Goal: Information Seeking & Learning: Understand process/instructions

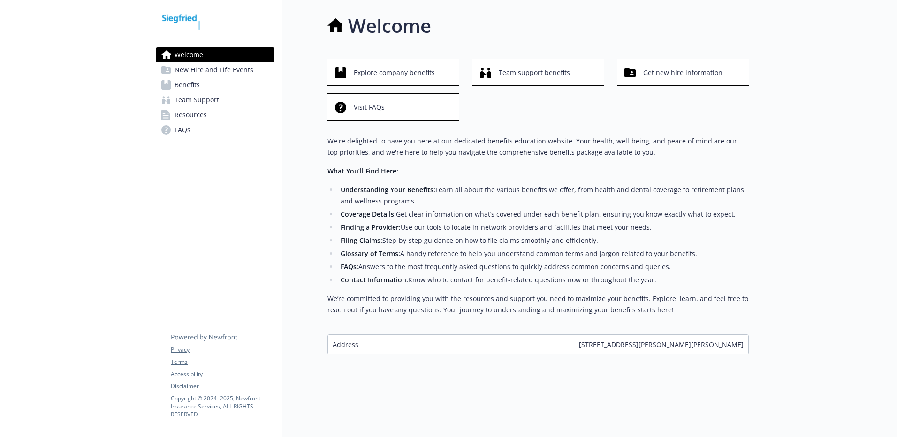
click at [190, 85] on span "Benefits" at bounding box center [187, 84] width 25 height 15
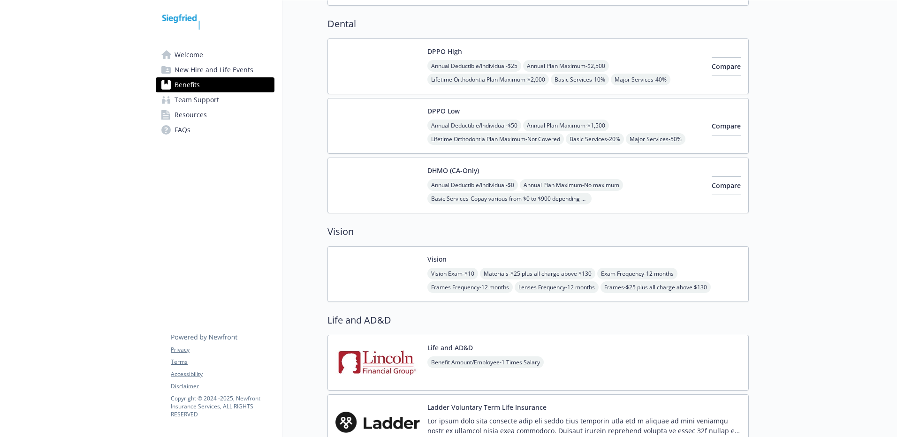
scroll to position [422, 0]
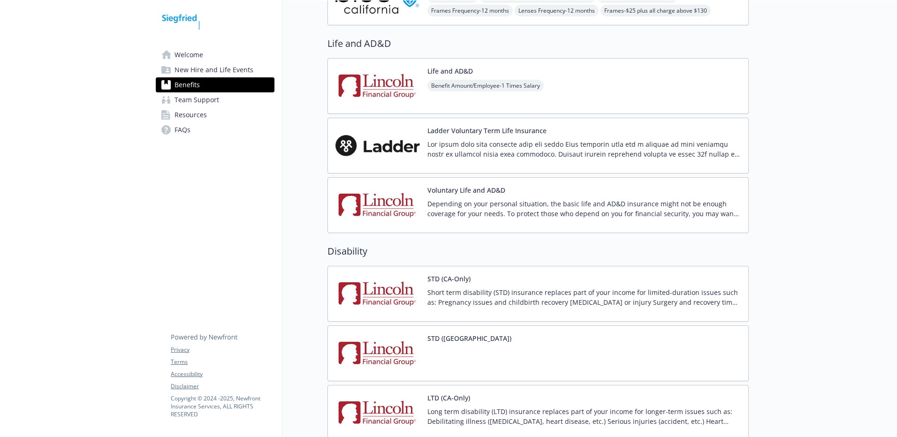
click at [445, 276] on button "STD (CA-Only)" at bounding box center [449, 279] width 43 height 10
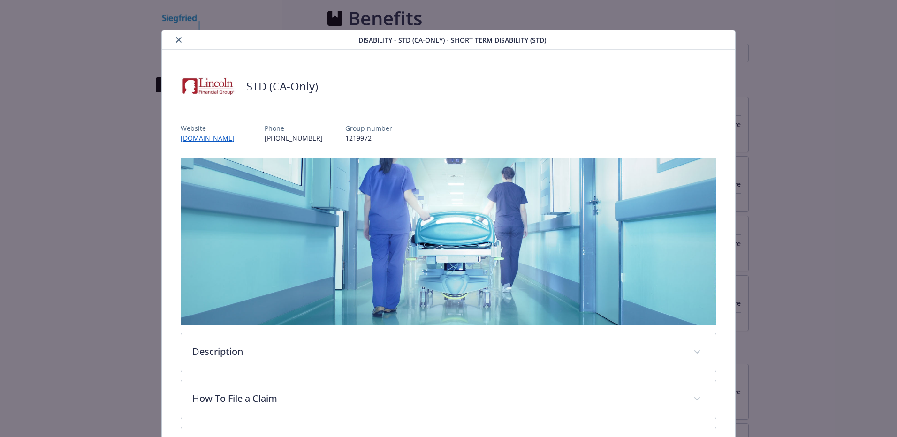
scroll to position [28, 0]
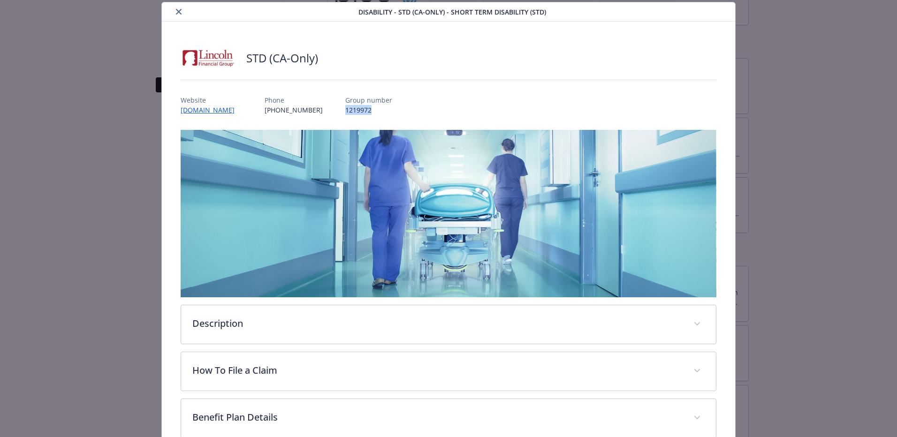
drag, startPoint x: 380, startPoint y: 111, endPoint x: 355, endPoint y: 109, distance: 24.4
click at [355, 109] on p "1219972" at bounding box center [368, 110] width 47 height 10
drag, startPoint x: 355, startPoint y: 109, endPoint x: 363, endPoint y: 109, distance: 7.5
copy p "1219972"
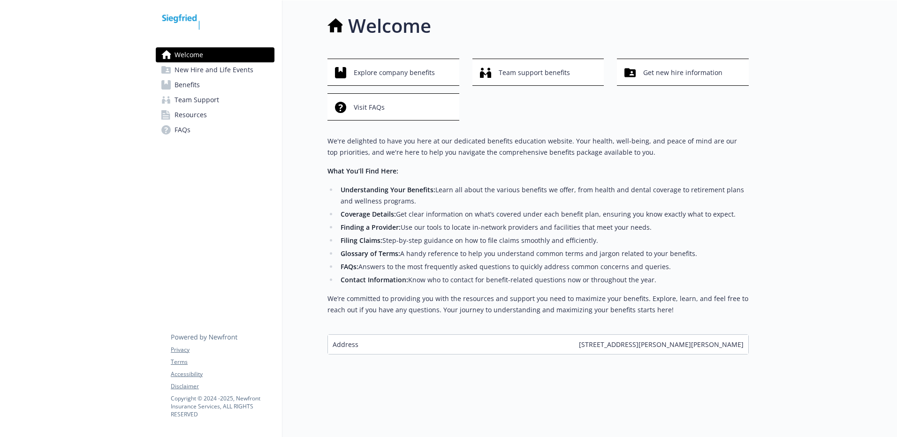
click at [192, 88] on span "Benefits" at bounding box center [187, 84] width 25 height 15
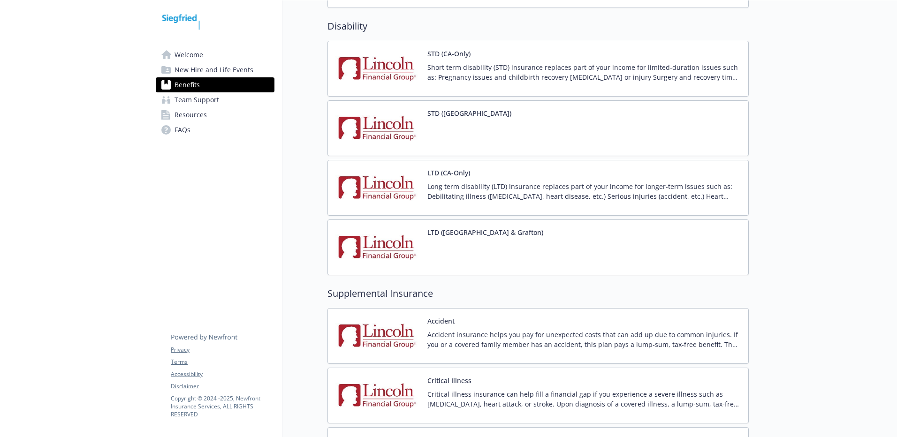
scroll to position [845, 0]
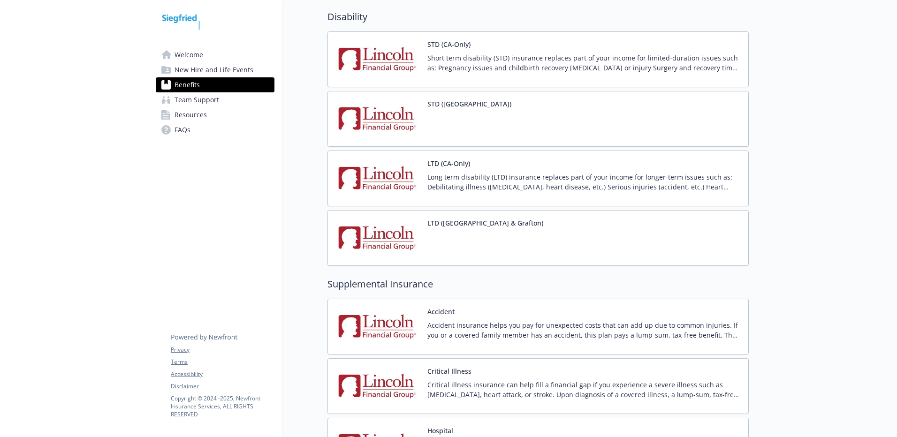
click at [454, 377] on div "Critical Illness Critical illness insurance can help fill a financial gap if yo…" at bounding box center [584, 387] width 313 height 40
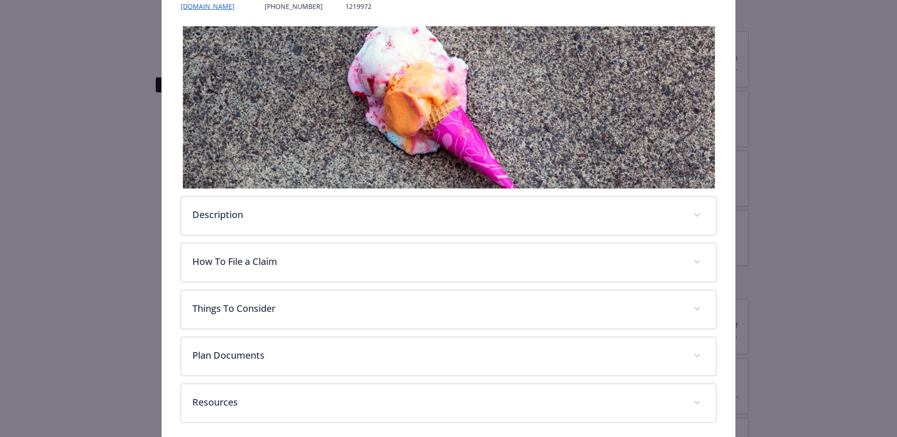
scroll to position [141, 0]
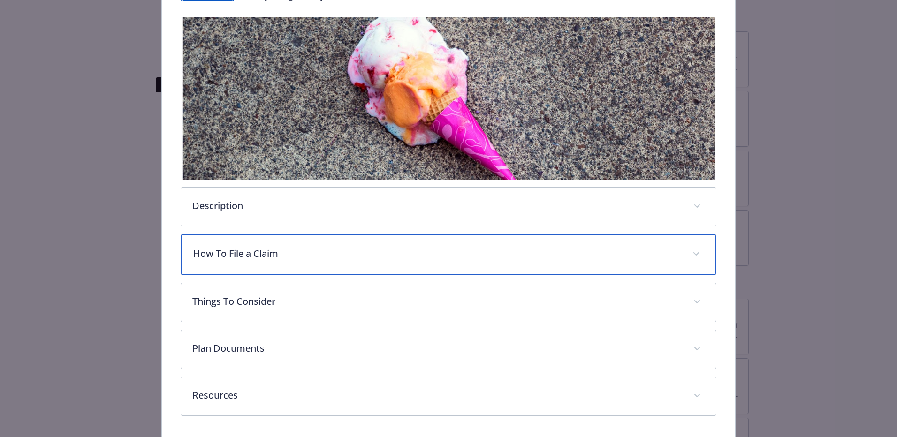
click at [256, 257] on p "How To File a Claim" at bounding box center [437, 254] width 488 height 14
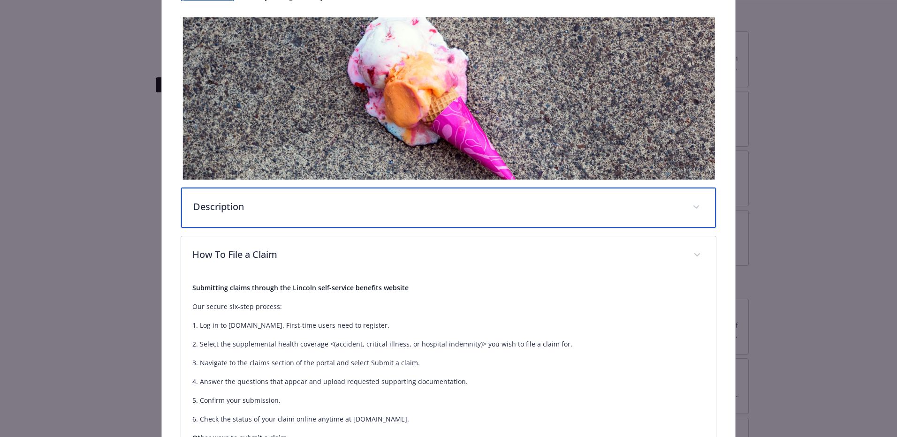
click at [240, 215] on div "Description" at bounding box center [448, 208] width 535 height 40
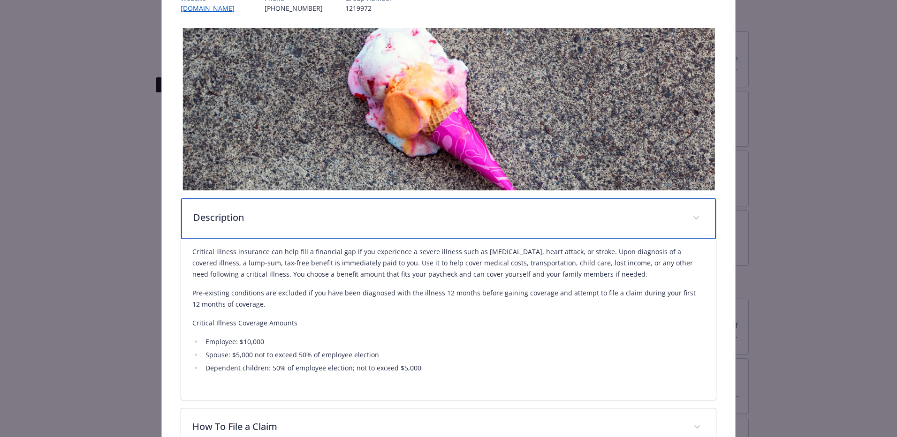
scroll to position [0, 0]
